Goal: Information Seeking & Learning: Learn about a topic

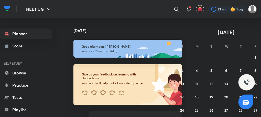
scroll to position [0, 1]
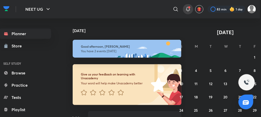
click at [187, 8] on icon at bounding box center [188, 9] width 6 height 6
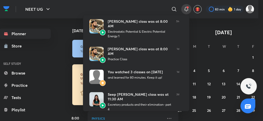
click at [58, 24] on div at bounding box center [131, 60] width 263 height 121
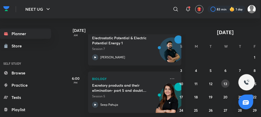
scroll to position [31, 1]
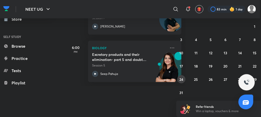
click at [182, 78] on abbr "24" at bounding box center [181, 79] width 4 height 5
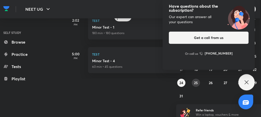
click at [197, 81] on abbr "25" at bounding box center [196, 83] width 4 height 5
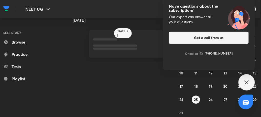
click at [248, 84] on icon at bounding box center [247, 83] width 4 height 4
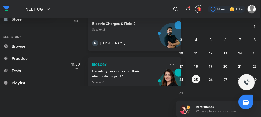
scroll to position [0, 0]
click at [96, 43] on icon at bounding box center [95, 43] width 6 height 6
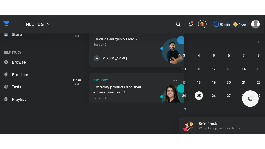
scroll to position [4, 0]
